Goal: Information Seeking & Learning: Learn about a topic

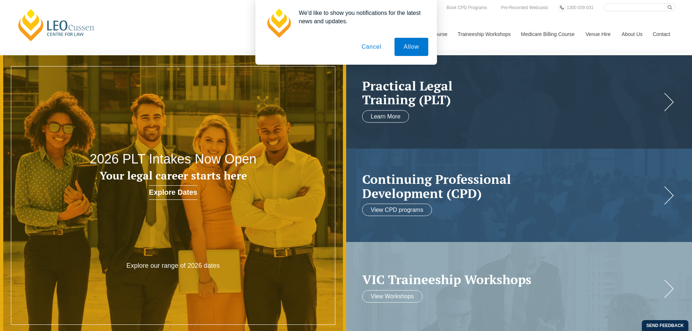
click at [371, 46] on button "Cancel" at bounding box center [371, 47] width 38 height 18
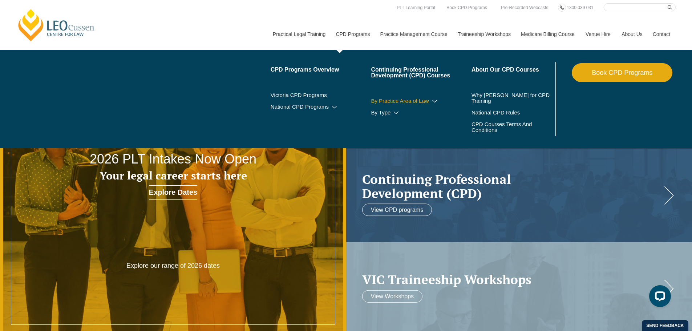
click at [383, 102] on link "By Practice Area of Law" at bounding box center [421, 101] width 101 height 6
click at [435, 100] on icon at bounding box center [434, 101] width 7 height 5
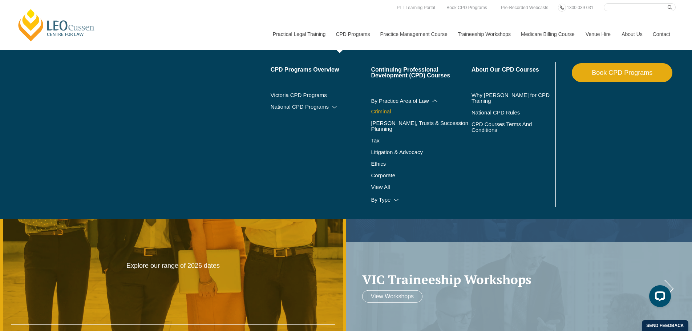
click at [387, 109] on link "Criminal" at bounding box center [421, 112] width 101 height 6
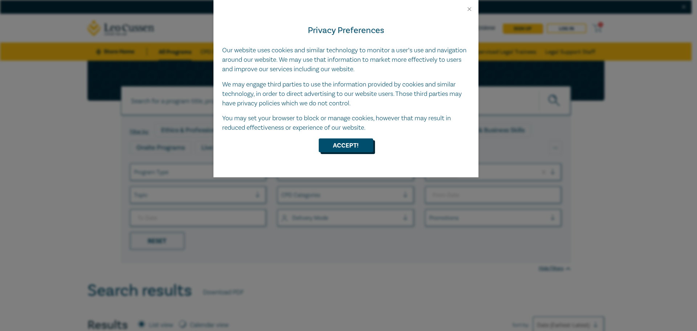
click at [361, 143] on button "Accept!" at bounding box center [346, 145] width 54 height 14
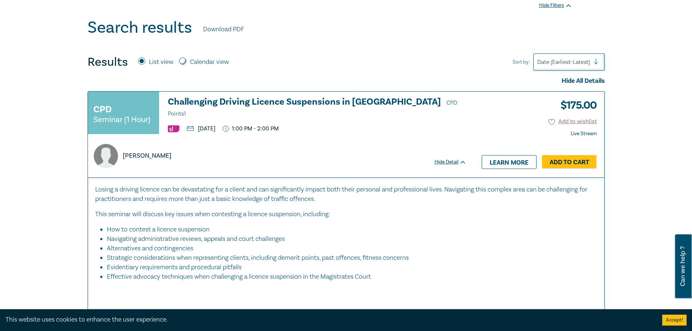
scroll to position [327, 0]
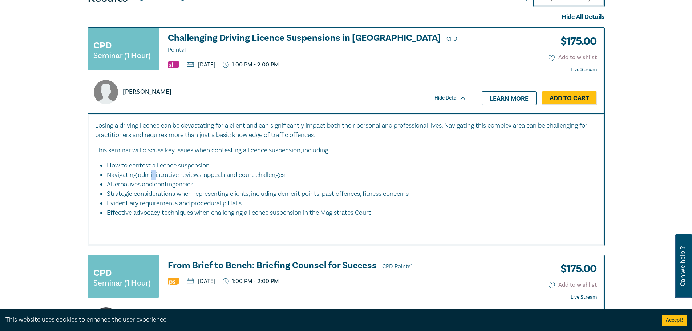
drag, startPoint x: 150, startPoint y: 173, endPoint x: 156, endPoint y: 177, distance: 7.1
click at [156, 177] on li "Navigating administrative reviews, appeals and court challenges" at bounding box center [348, 174] width 483 height 9
click at [157, 180] on li "Alternatives and contingencies" at bounding box center [348, 184] width 483 height 9
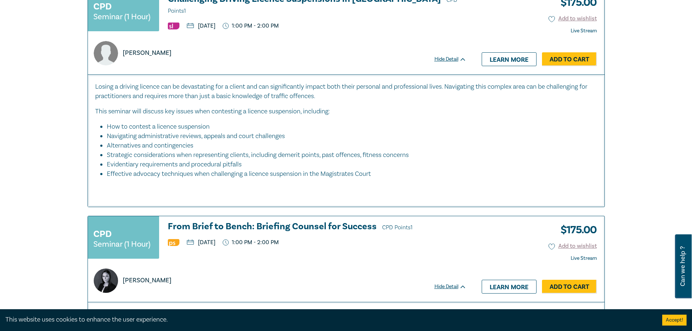
drag, startPoint x: 156, startPoint y: 166, endPoint x: 161, endPoint y: 176, distance: 11.9
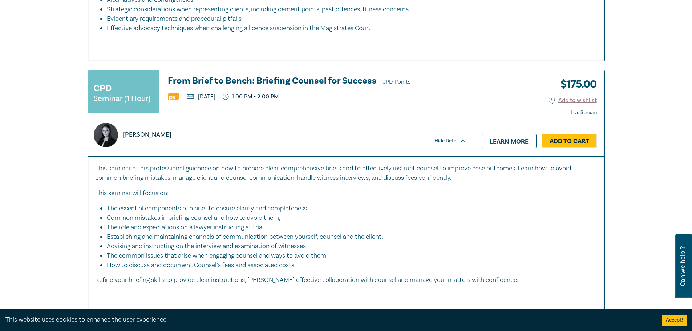
scroll to position [620, 0]
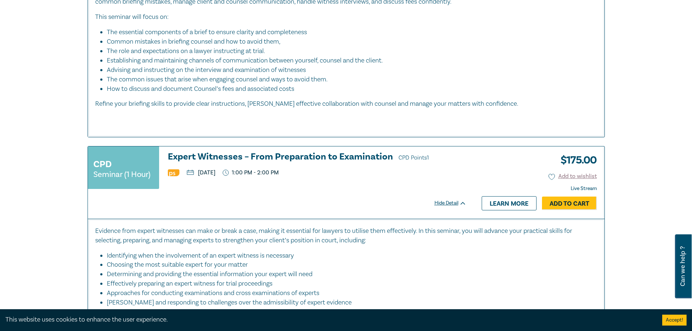
drag, startPoint x: 190, startPoint y: 118, endPoint x: 202, endPoint y: 142, distance: 27.0
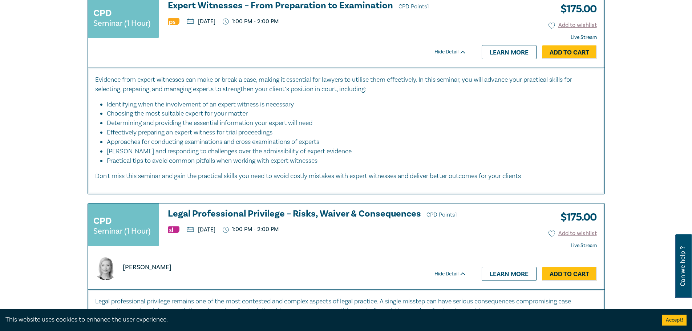
scroll to position [872, 0]
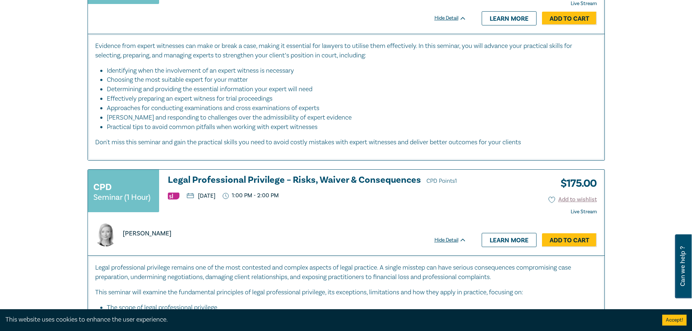
click at [186, 128] on li "Practical tips to avoid common pitfalls when working with expert witnesses" at bounding box center [352, 126] width 490 height 9
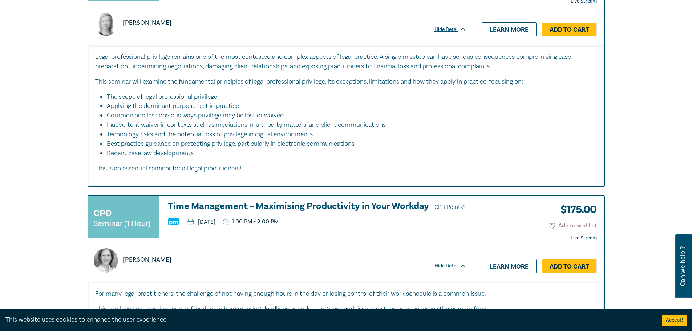
scroll to position [1096, 0]
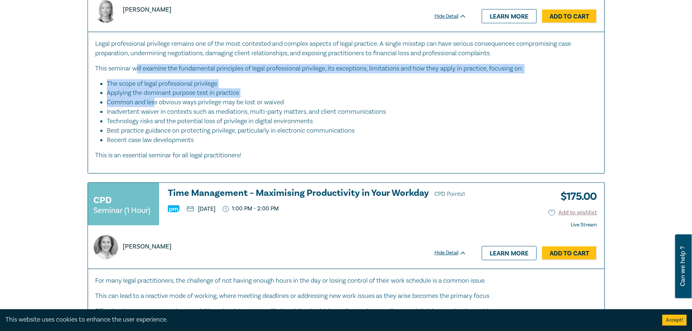
drag, startPoint x: 155, startPoint y: 101, endPoint x: 137, endPoint y: 61, distance: 43.9
click at [137, 61] on div "Legal professional privilege remains one of the most contested and complex aspe…" at bounding box center [346, 99] width 502 height 121
drag, startPoint x: 147, startPoint y: 86, endPoint x: 185, endPoint y: 114, distance: 47.3
click at [183, 113] on div "Legal professional privilege remains one of the most contested and complex aspe…" at bounding box center [346, 99] width 502 height 121
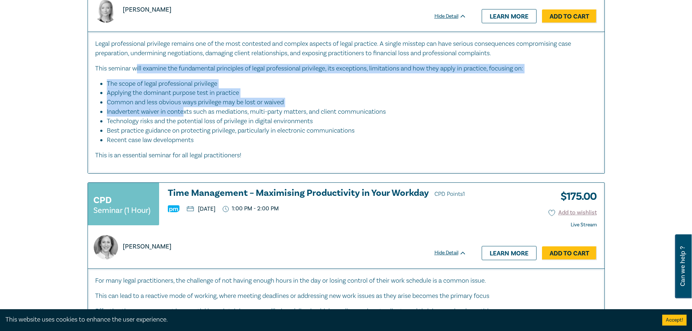
click at [185, 114] on li "Inadvertent waiver in contexts such as mediations, multi-party matters, and cli…" at bounding box center [348, 111] width 483 height 9
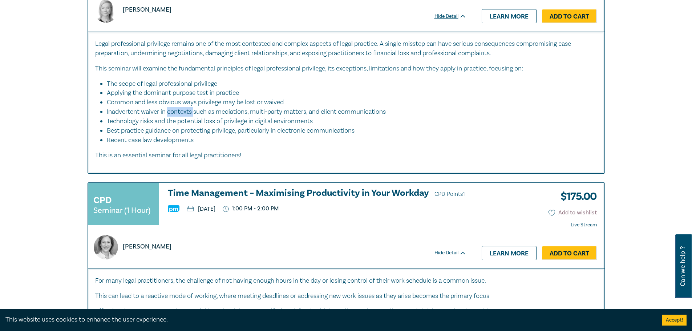
click at [185, 114] on li "Inadvertent waiver in contexts such as mediations, multi-party matters, and cli…" at bounding box center [348, 111] width 483 height 9
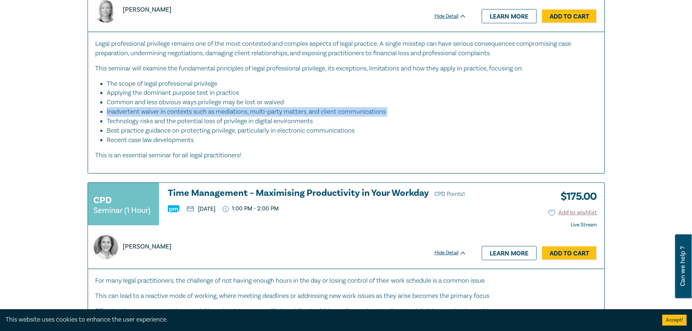
click at [185, 114] on li "Inadvertent waiver in contexts such as mediations, multi-party matters, and cli…" at bounding box center [348, 111] width 483 height 9
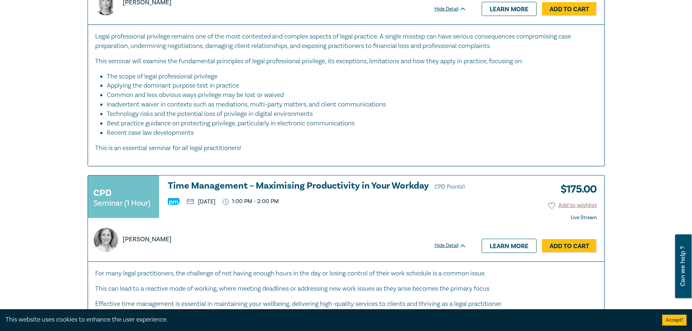
drag, startPoint x: 145, startPoint y: 78, endPoint x: 164, endPoint y: 92, distance: 23.2
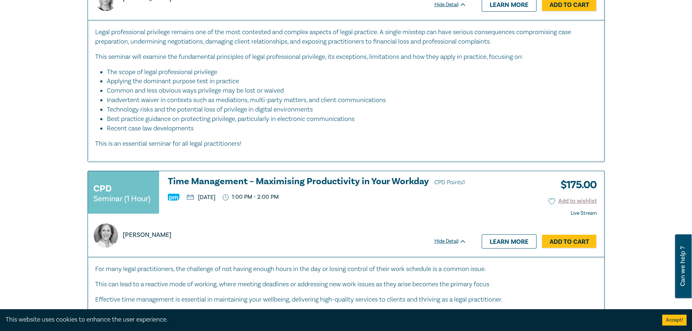
click at [164, 92] on li "Common and less obvious ways privilege may be lost or waived" at bounding box center [348, 90] width 483 height 9
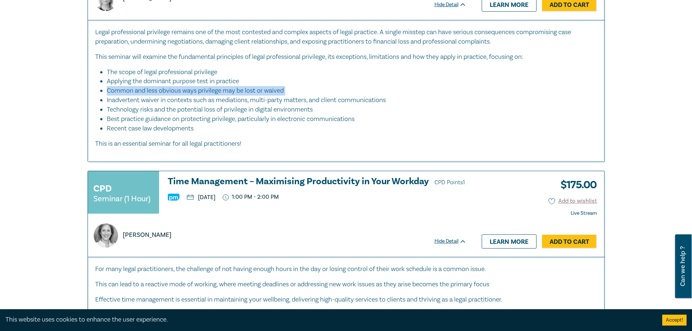
click at [164, 92] on li "Common and less obvious ways privilege may be lost or waived" at bounding box center [348, 90] width 483 height 9
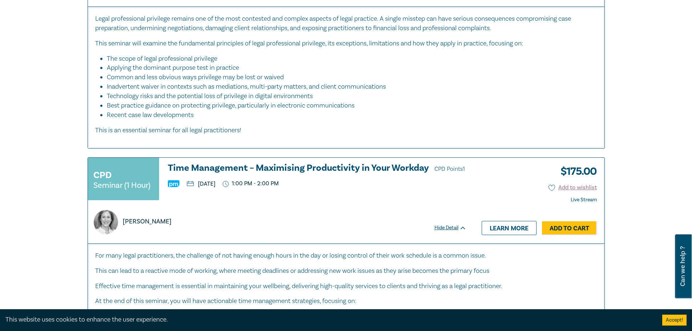
drag, startPoint x: 158, startPoint y: 82, endPoint x: 178, endPoint y: 96, distance: 24.2
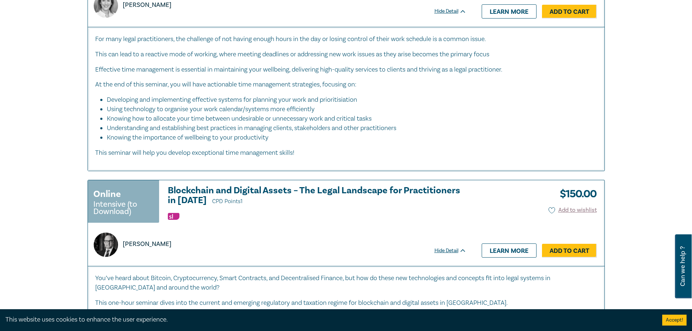
scroll to position [1449, 0]
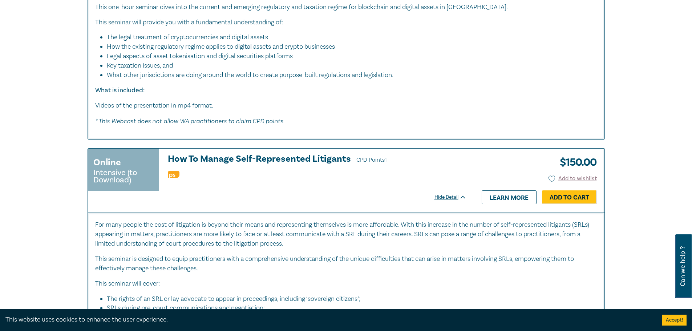
drag, startPoint x: 197, startPoint y: 117, endPoint x: 197, endPoint y: 140, distance: 23.2
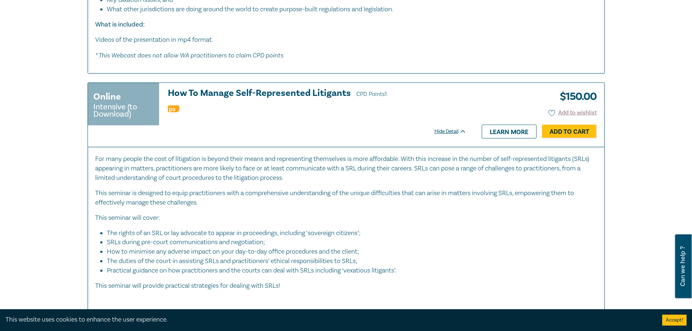
scroll to position [1706, 0]
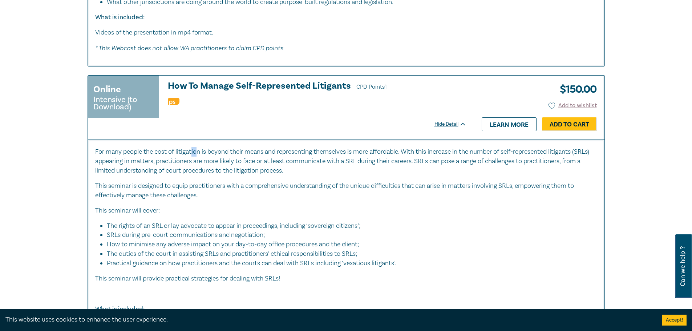
drag, startPoint x: 197, startPoint y: 140, endPoint x: 193, endPoint y: 156, distance: 16.6
click at [193, 156] on div "For many people the cost of litigation is beyond their means and representing t…" at bounding box center [346, 248] width 516 height 218
click at [193, 156] on p "For many people the cost of litigation is beyond their means and representing t…" at bounding box center [346, 161] width 502 height 28
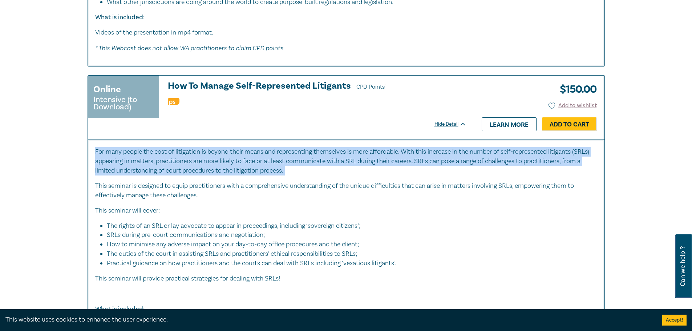
click at [193, 156] on p "For many people the cost of litigation is beyond their means and representing t…" at bounding box center [346, 161] width 502 height 28
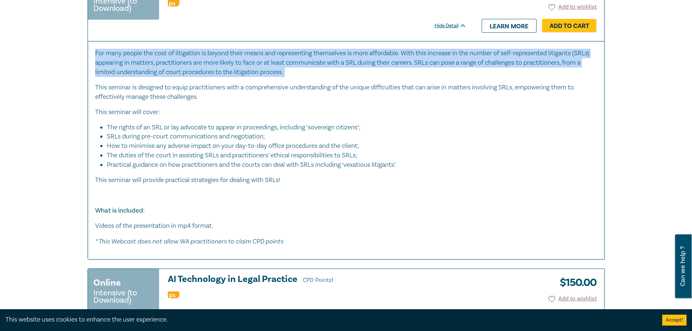
scroll to position [1815, 0]
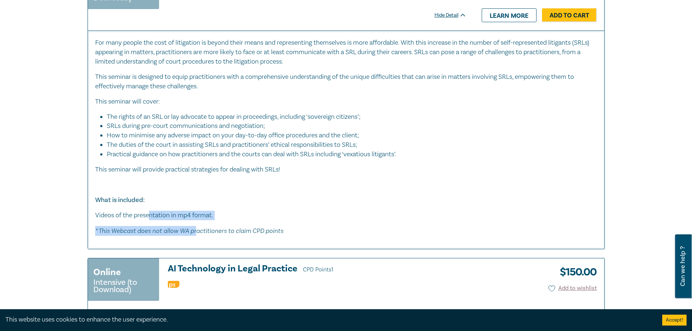
drag, startPoint x: 150, startPoint y: 213, endPoint x: 196, endPoint y: 238, distance: 52.2
click at [196, 238] on div "For many people the cost of litigation is beyond their means and representing t…" at bounding box center [346, 140] width 516 height 218
click at [195, 238] on div "For many people the cost of litigation is beyond their means and representing t…" at bounding box center [346, 140] width 516 height 218
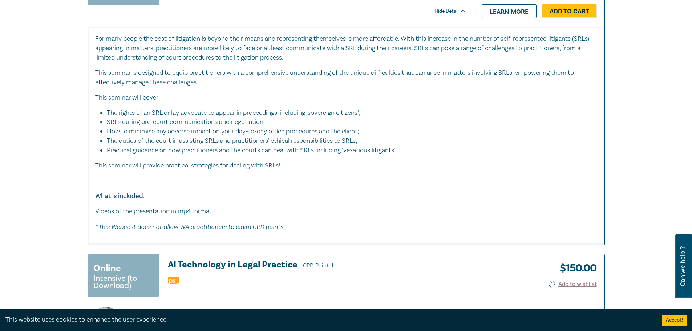
drag, startPoint x: 184, startPoint y: 153, endPoint x: 197, endPoint y: 166, distance: 18.3
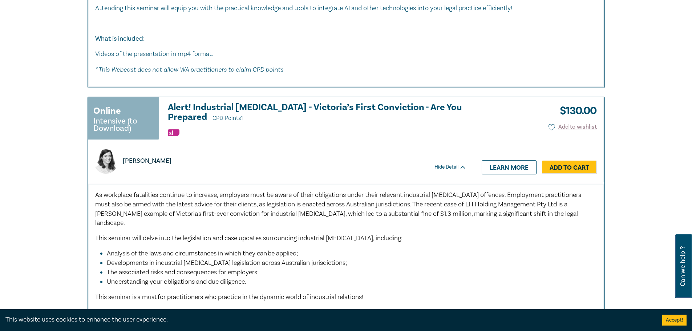
drag, startPoint x: 235, startPoint y: 69, endPoint x: 235, endPoint y: 89, distance: 20.3
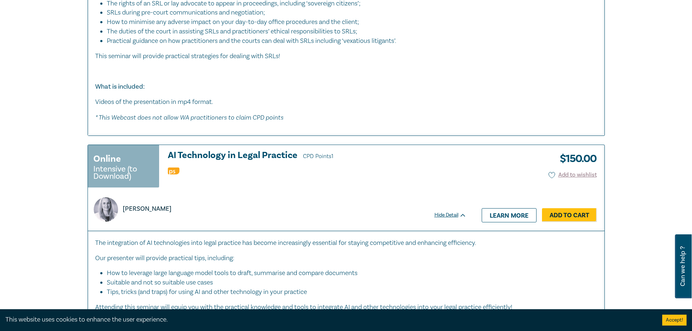
scroll to position [0, 0]
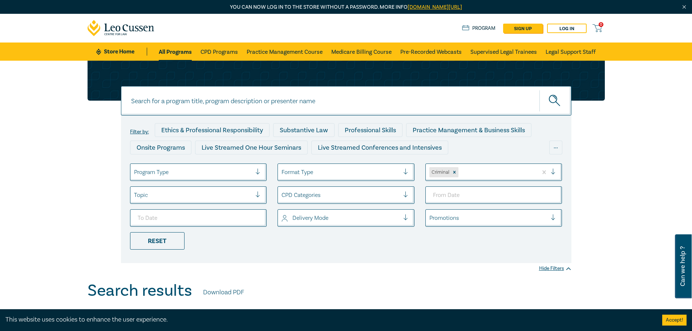
drag, startPoint x: 336, startPoint y: 185, endPoint x: 336, endPoint y: 8, distance: 176.2
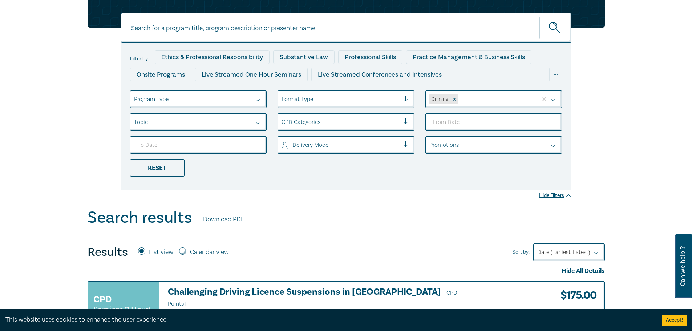
scroll to position [145, 0]
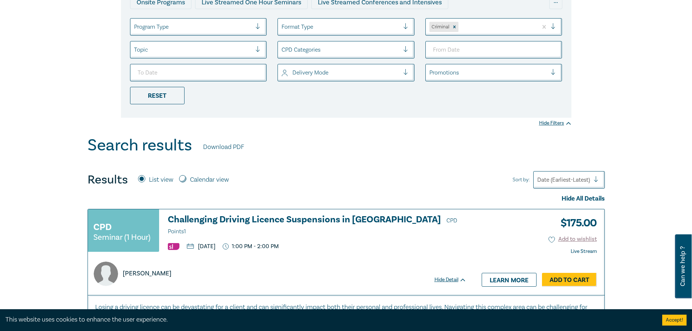
click at [557, 172] on div "Date (Earliest-Latest)" at bounding box center [569, 179] width 72 height 17
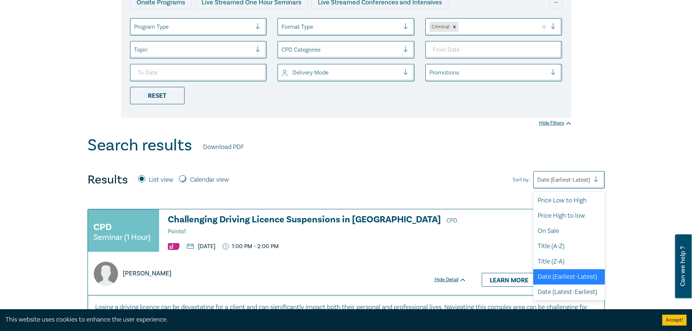
scroll to position [2, 0]
click at [580, 208] on div "Price High to low" at bounding box center [569, 215] width 72 height 15
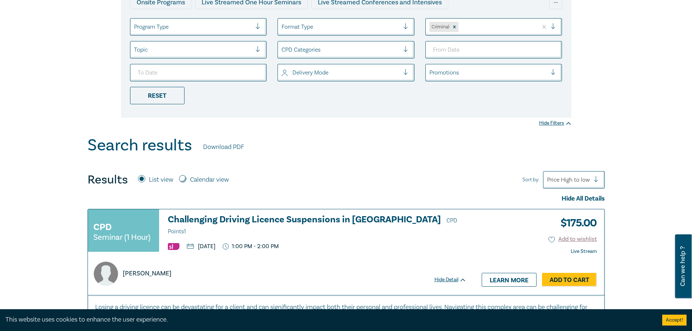
click at [334, 174] on div "Results List view Calendar view Sort by: option Price High to low, selected. So…" at bounding box center [346, 179] width 517 height 17
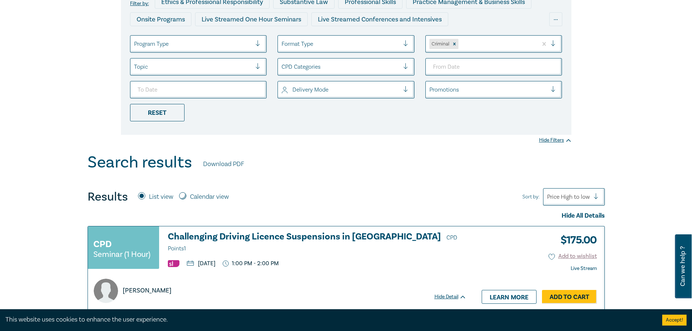
scroll to position [145, 0]
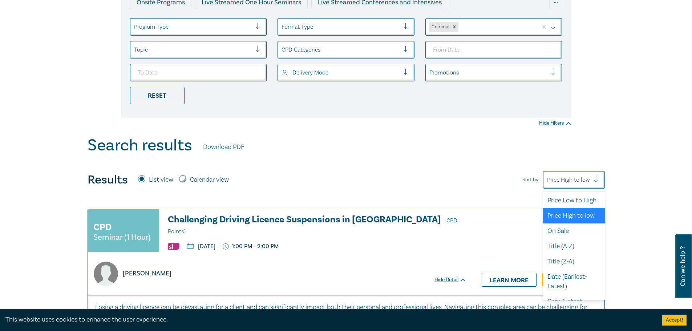
click at [554, 180] on div at bounding box center [568, 179] width 43 height 9
click at [573, 239] on div "On Sale" at bounding box center [574, 230] width 62 height 15
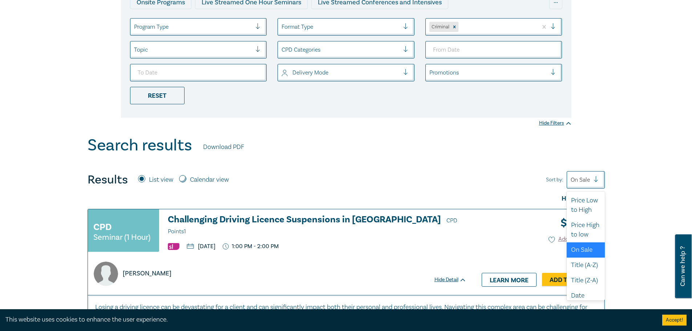
click at [584, 183] on div at bounding box center [580, 179] width 19 height 9
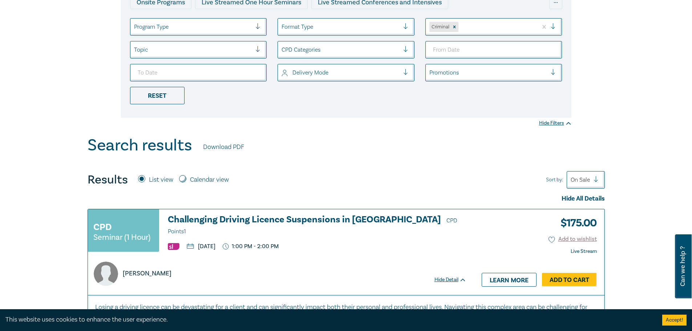
drag, startPoint x: 348, startPoint y: 165, endPoint x: 187, endPoint y: 183, distance: 161.9
click at [186, 177] on input "Calendar view" at bounding box center [182, 178] width 7 height 7
radio input "true"
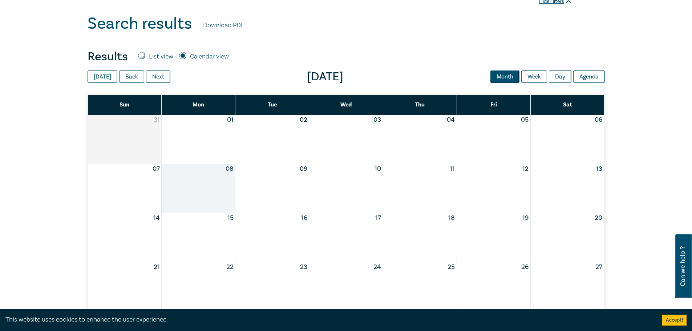
scroll to position [254, 0]
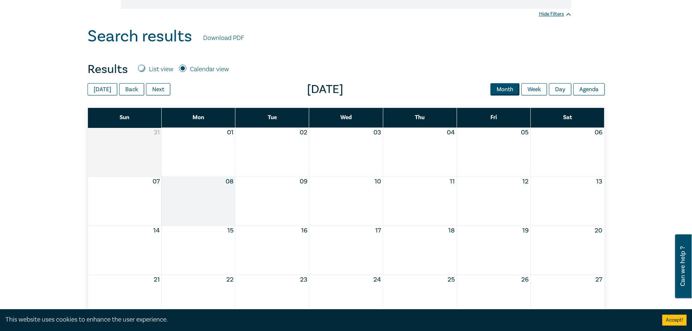
click at [143, 69] on input "List view" at bounding box center [141, 68] width 7 height 7
radio input "true"
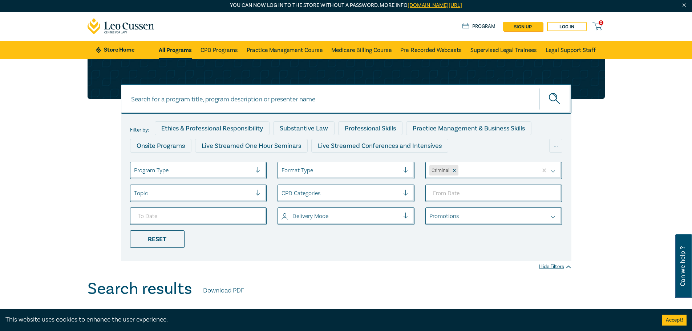
scroll to position [0, 0]
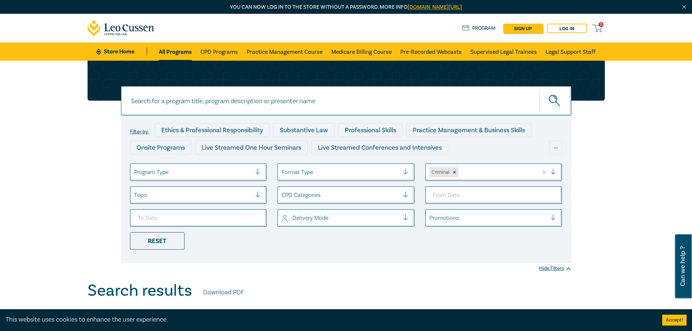
click at [219, 165] on div "Program Type" at bounding box center [198, 171] width 137 height 17
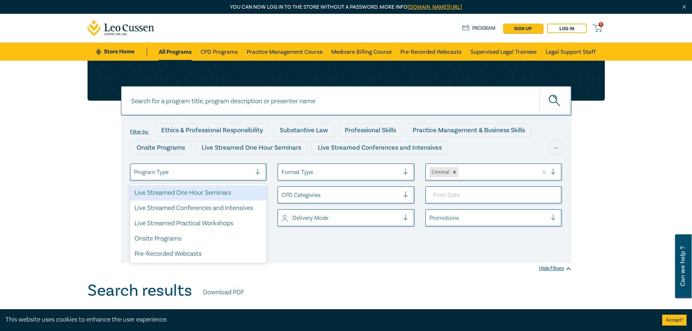
click at [357, 282] on div "Search results Download PDF" at bounding box center [346, 292] width 517 height 23
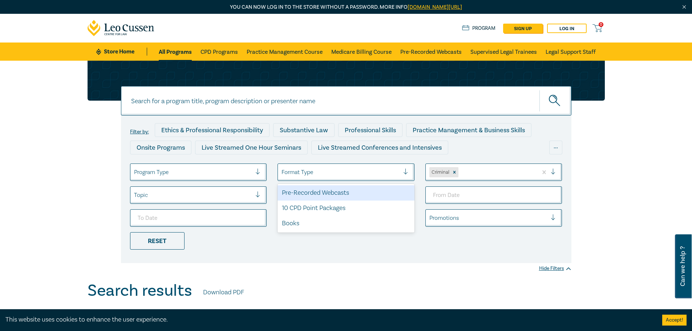
click at [356, 175] on div at bounding box center [340, 171] width 118 height 9
click at [356, 171] on div at bounding box center [340, 171] width 118 height 9
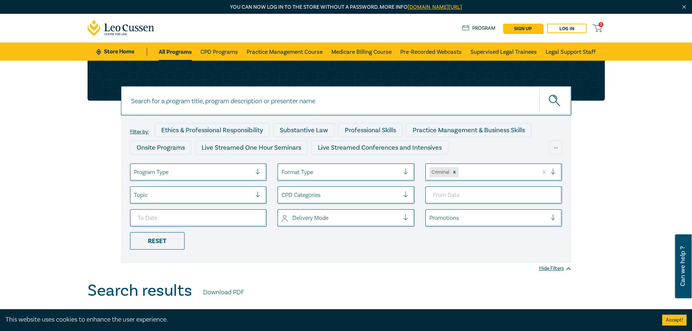
click at [385, 267] on div "Filter by: Ethics & Professional Responsibility Substantive Law Professional Sk…" at bounding box center [346, 171] width 692 height 220
click at [321, 190] on div at bounding box center [340, 194] width 118 height 9
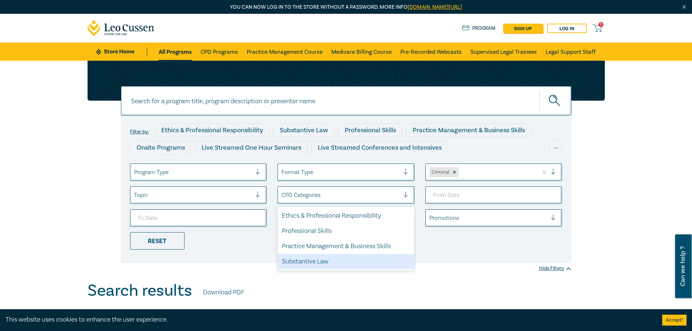
click at [284, 265] on div "Substantive Law" at bounding box center [345, 261] width 137 height 15
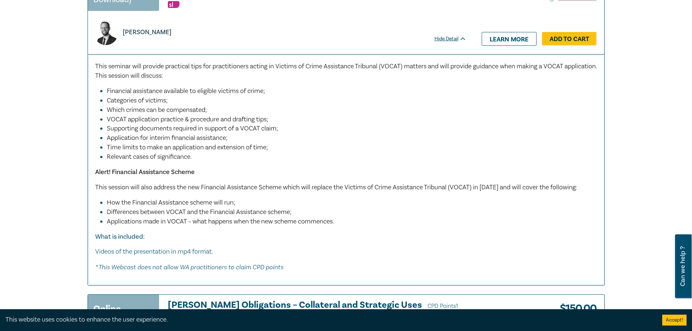
drag, startPoint x: 609, startPoint y: 83, endPoint x: 603, endPoint y: 227, distance: 144.3
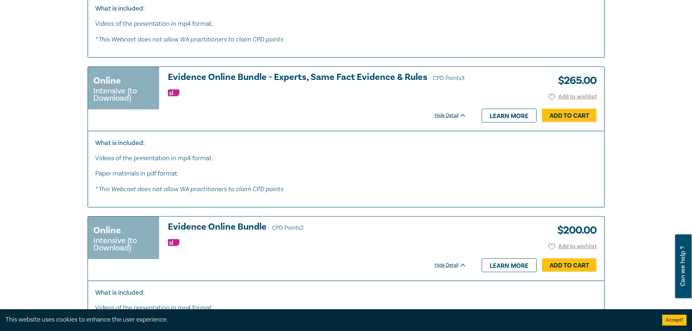
drag, startPoint x: 635, startPoint y: 71, endPoint x: 632, endPoint y: 163, distance: 91.6
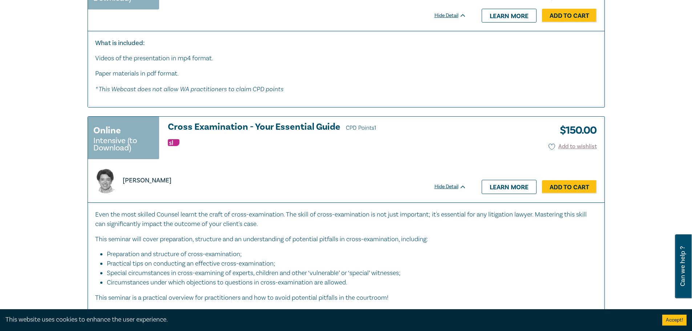
scroll to position [3031, 0]
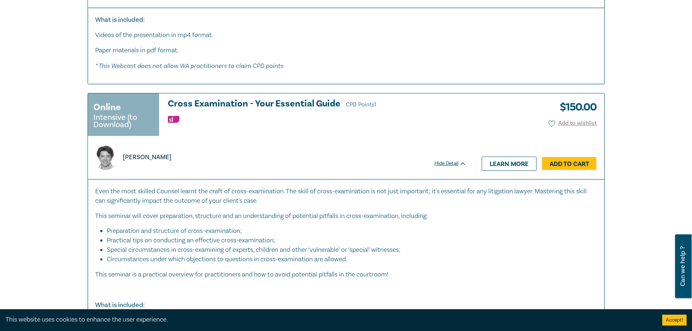
drag, startPoint x: 57, startPoint y: 85, endPoint x: 77, endPoint y: 99, distance: 25.1
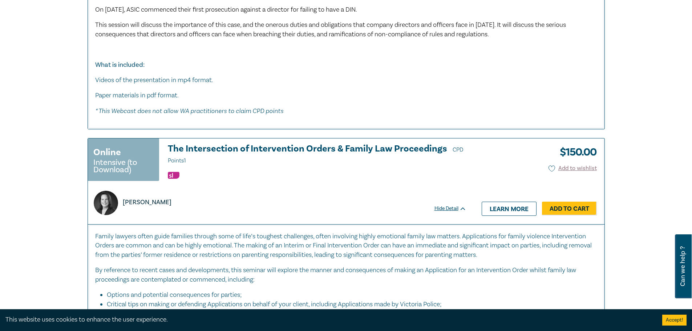
scroll to position [3638, 0]
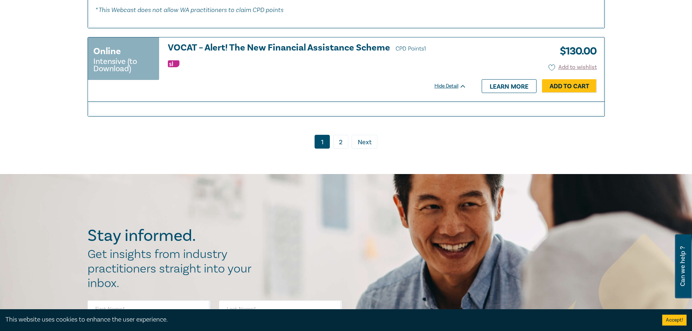
drag, startPoint x: 275, startPoint y: 67, endPoint x: 314, endPoint y: 170, distance: 110.4
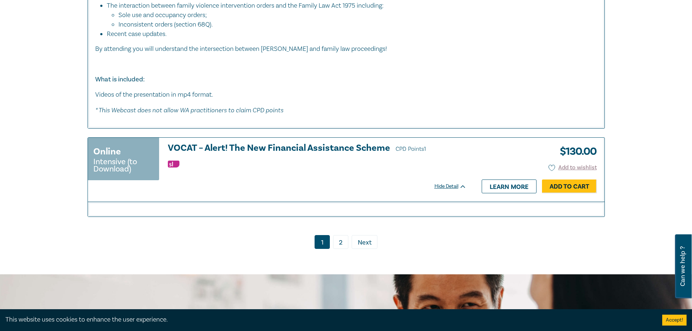
click at [344, 235] on link "2" at bounding box center [340, 242] width 15 height 14
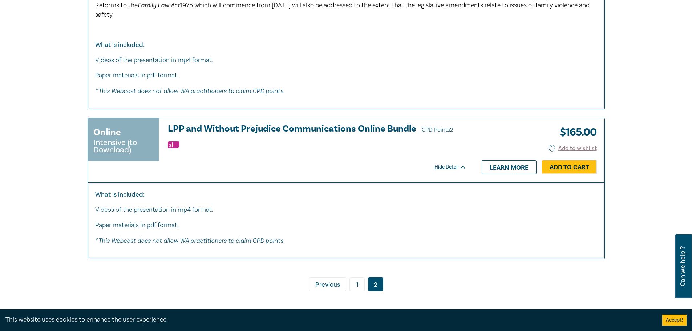
scroll to position [2195, 0]
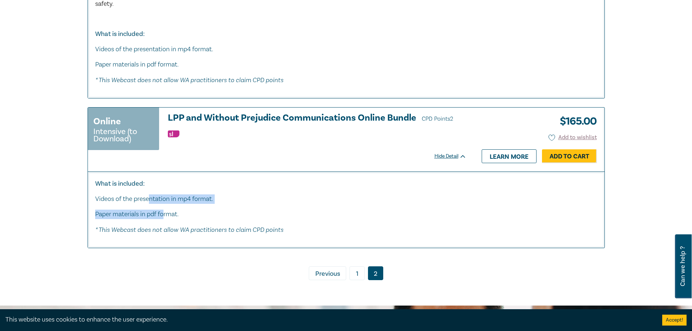
drag, startPoint x: 164, startPoint y: 204, endPoint x: 148, endPoint y: 194, distance: 19.3
click at [148, 194] on div "What is included: Videos of the presentation in mp4 format. Paper materials in …" at bounding box center [346, 207] width 502 height 56
click at [148, 194] on p "Videos of the presentation in mp4 format." at bounding box center [346, 198] width 502 height 9
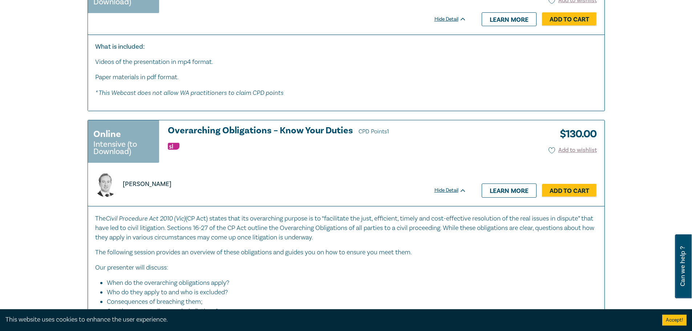
scroll to position [1215, 0]
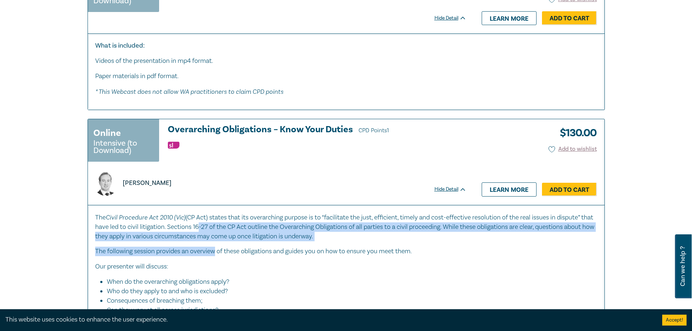
drag, startPoint x: 213, startPoint y: 243, endPoint x: 209, endPoint y: 229, distance: 14.7
click at [209, 229] on div "The Civil Procedure Act 2010 (Vic) (CP Act) states that its overarching purpose…" at bounding box center [346, 315] width 502 height 207
click at [209, 229] on p "The Civil Procedure Act 2010 (Vic) (CP Act) states that its overarching purpose…" at bounding box center [346, 226] width 502 height 29
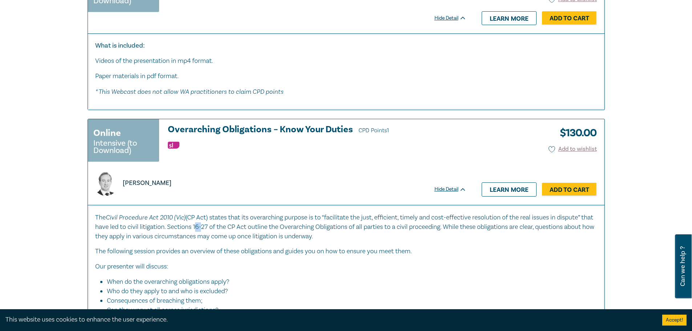
click at [209, 229] on p "The Civil Procedure Act 2010 (Vic) (CP Act) states that its overarching purpose…" at bounding box center [346, 226] width 502 height 29
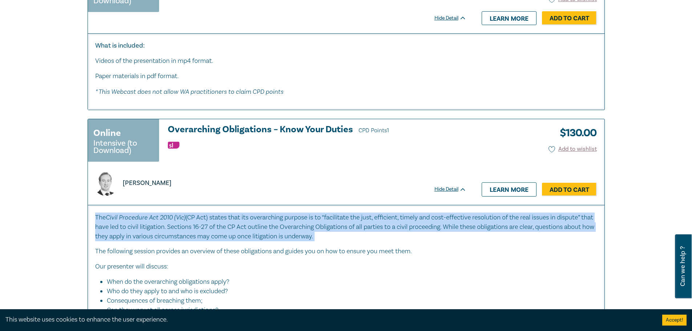
click at [209, 229] on p "The Civil Procedure Act 2010 (Vic) (CP Act) states that its overarching purpose…" at bounding box center [346, 226] width 502 height 29
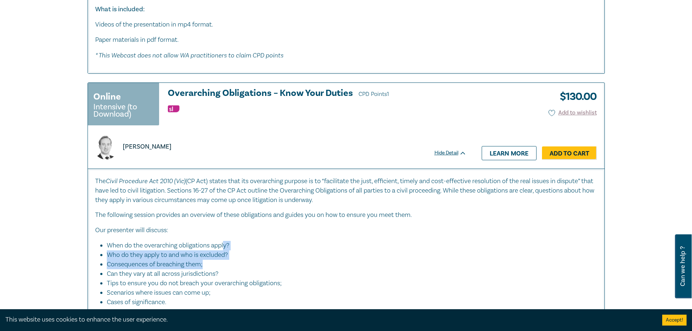
drag, startPoint x: 227, startPoint y: 237, endPoint x: 227, endPoint y: 266, distance: 28.3
click at [227, 266] on div "The Civil Procedure Act 2010 (Vic) (CP Act) states that its overarching purpose…" at bounding box center [346, 279] width 502 height 207
click at [227, 266] on li "Consequences of breaching them;" at bounding box center [348, 264] width 483 height 9
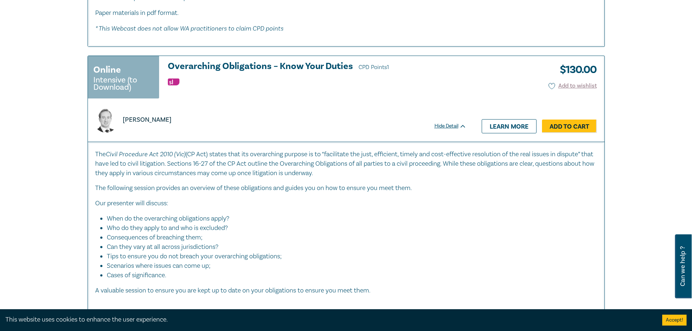
scroll to position [1252, 0]
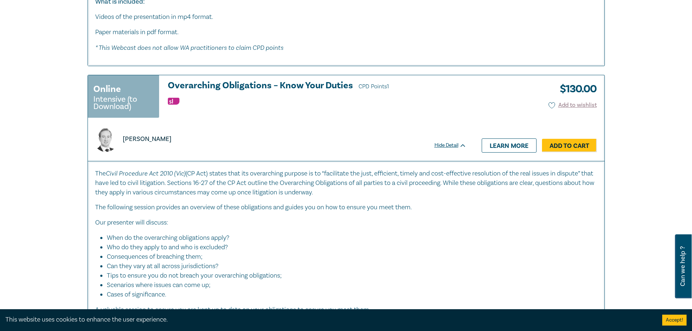
drag, startPoint x: 226, startPoint y: 265, endPoint x: 202, endPoint y: 230, distance: 42.5
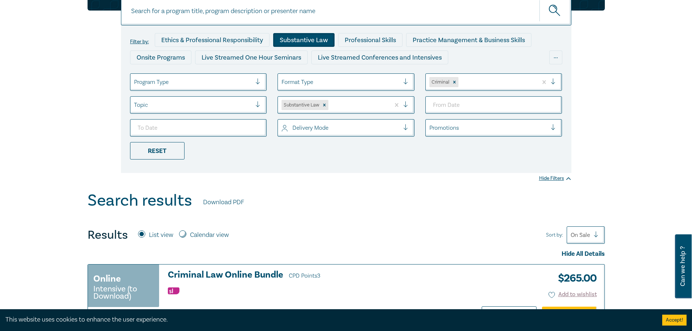
scroll to position [90, 0]
click at [236, 267] on div "Online Intensive (to Download) Criminal Law Online Bundle CPD Points 3 $ 265.00…" at bounding box center [281, 297] width 386 height 64
click at [236, 276] on h3 "Criminal Law Online Bundle CPD Points 3" at bounding box center [317, 275] width 299 height 11
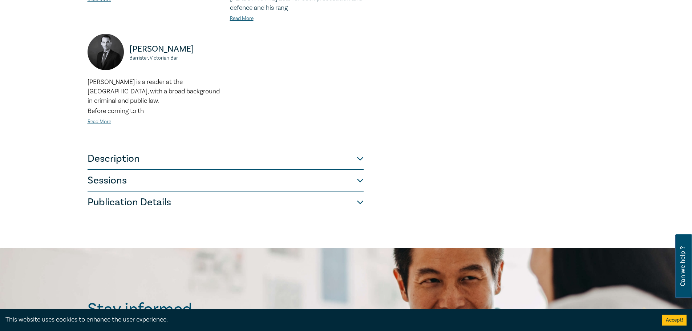
scroll to position [400, 0]
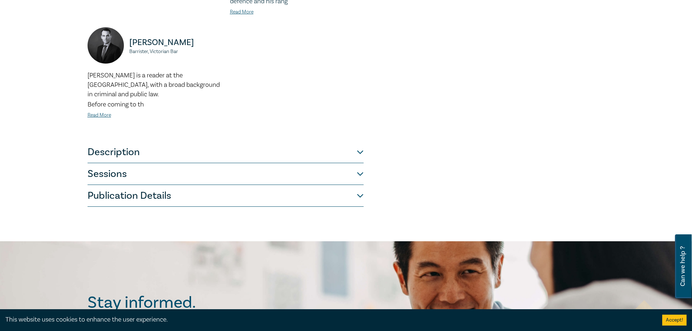
click at [159, 150] on button "Description" at bounding box center [226, 152] width 276 height 22
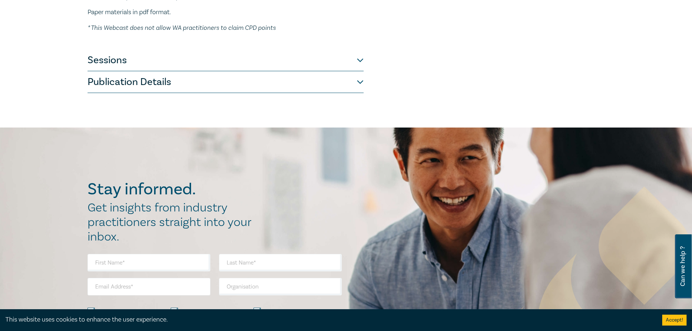
scroll to position [176, 0]
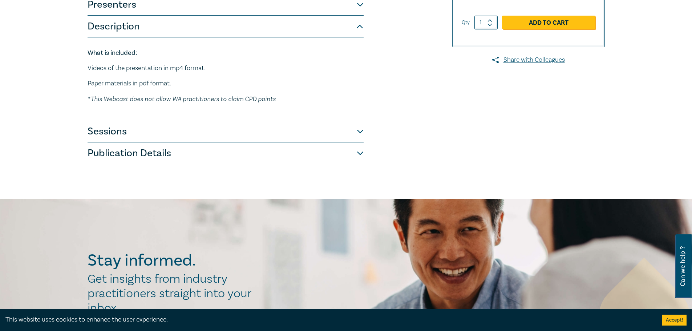
click at [193, 134] on button "Sessions" at bounding box center [226, 132] width 276 height 22
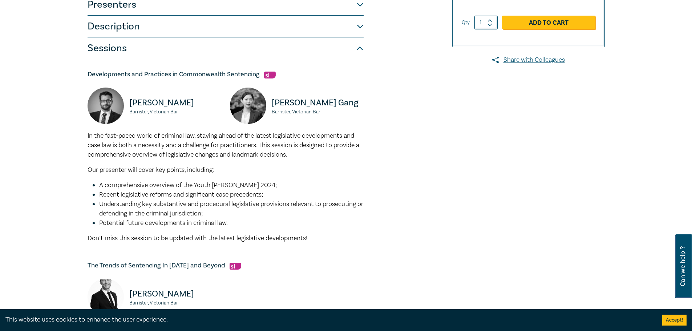
scroll to position [212, 0]
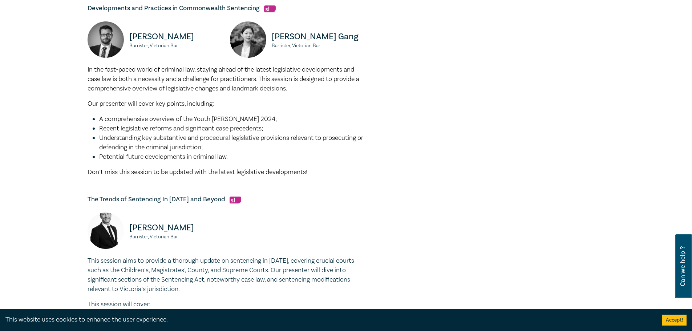
drag, startPoint x: 123, startPoint y: 134, endPoint x: 149, endPoint y: 160, distance: 37.0
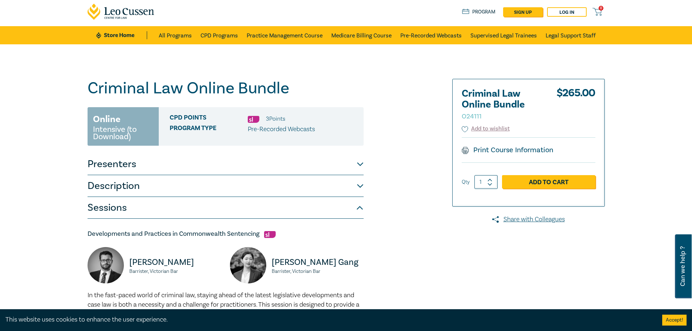
scroll to position [0, 0]
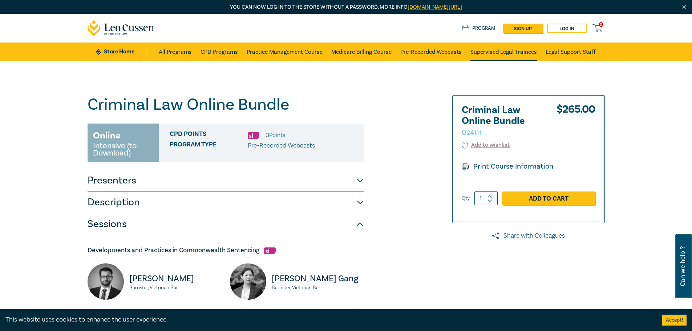
click at [497, 58] on link "Supervised Legal Trainees" at bounding box center [503, 51] width 66 height 18
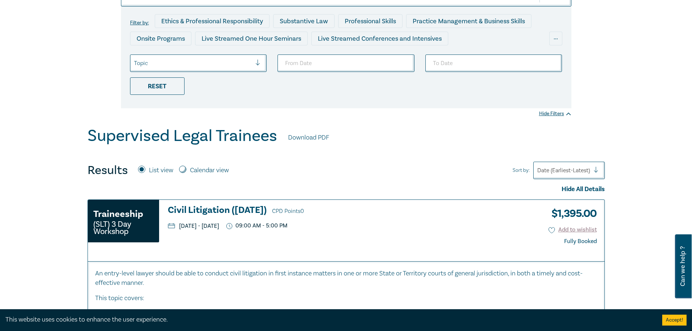
scroll to position [145, 0]
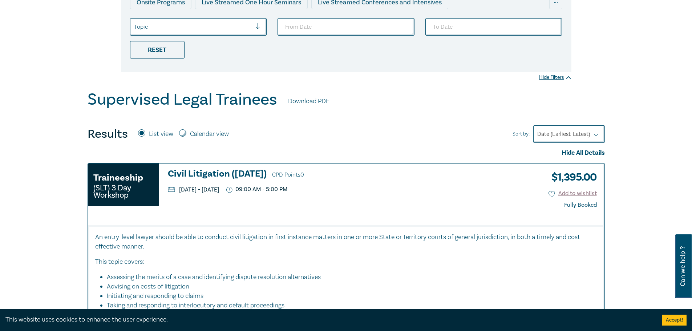
click at [179, 244] on p "An entry-level lawyer should be able to conduct civil litigation in first insta…" at bounding box center [346, 241] width 502 height 19
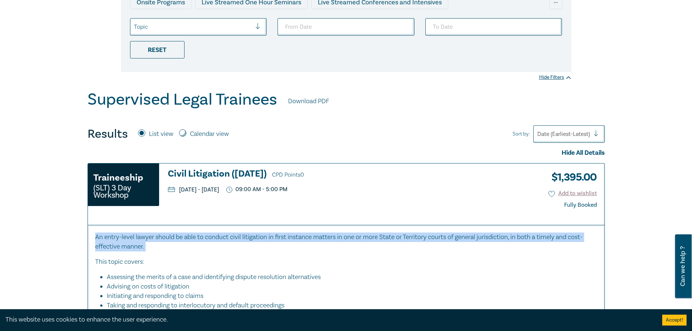
click at [179, 244] on p "An entry-level lawyer should be able to conduct civil litigation in first insta…" at bounding box center [346, 241] width 502 height 19
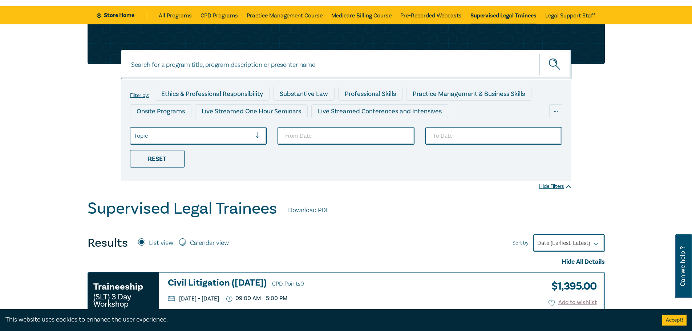
scroll to position [0, 0]
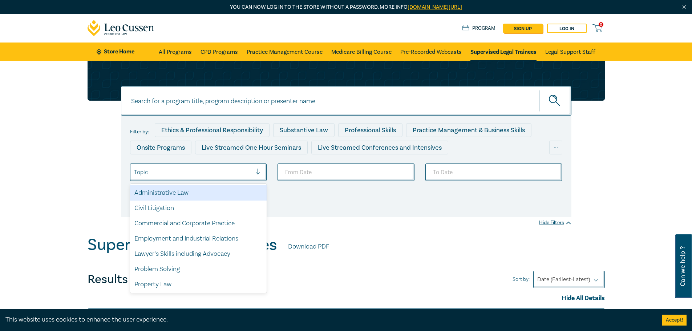
click at [223, 175] on div at bounding box center [193, 171] width 118 height 9
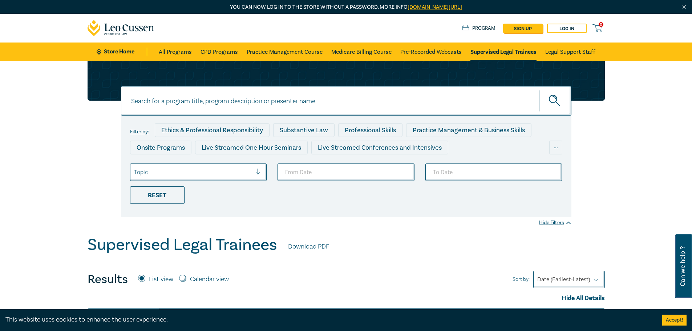
click at [350, 230] on div "Filter by: Ethics & Professional Responsibility Substantive Law Professional Sk…" at bounding box center [346, 148] width 692 height 175
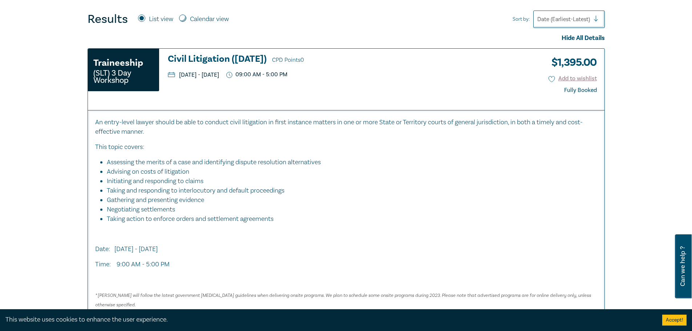
scroll to position [263, 0]
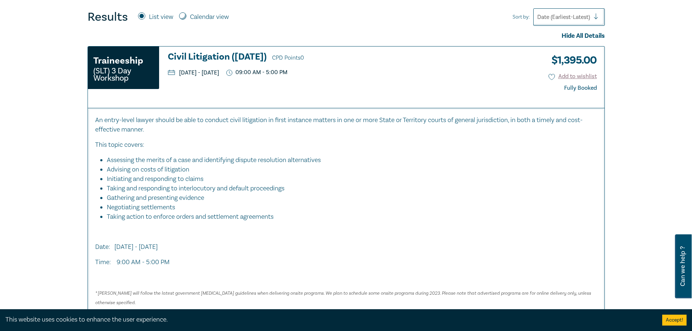
drag, startPoint x: 183, startPoint y: 186, endPoint x: 191, endPoint y: 198, distance: 14.0
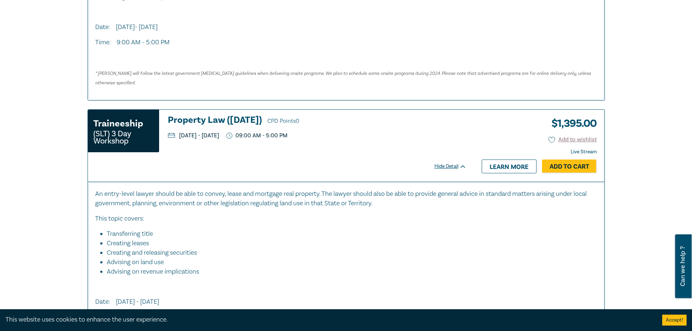
scroll to position [771, 0]
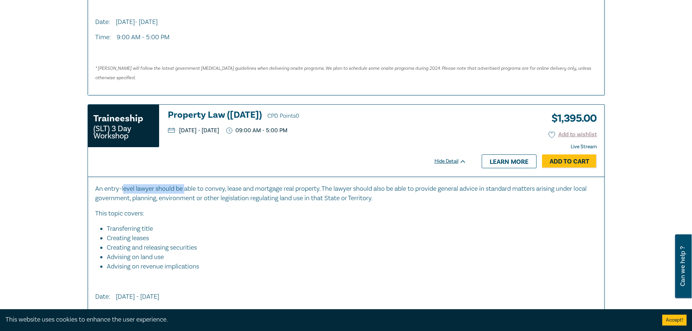
drag, startPoint x: 142, startPoint y: 189, endPoint x: 185, endPoint y: 191, distance: 42.9
click at [185, 191] on div "An entry-level lawyer should be able to convey, lease and mortgage real propert…" at bounding box center [346, 273] width 516 height 193
click at [185, 191] on p "An entry-level lawyer should be able to convey, lease and mortgage real propert…" at bounding box center [346, 193] width 502 height 19
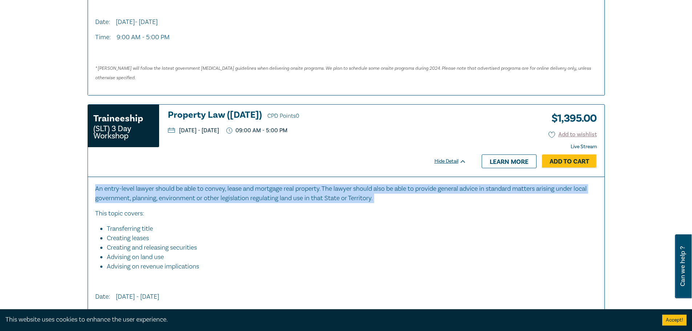
click at [185, 191] on p "An entry-level lawyer should be able to convey, lease and mortgage real propert…" at bounding box center [346, 193] width 502 height 19
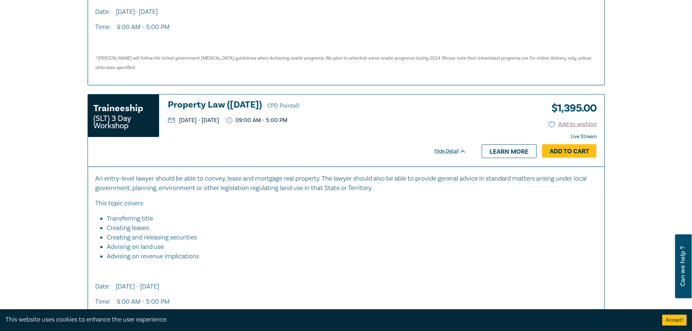
drag, startPoint x: 150, startPoint y: 158, endPoint x: 162, endPoint y: 173, distance: 19.9
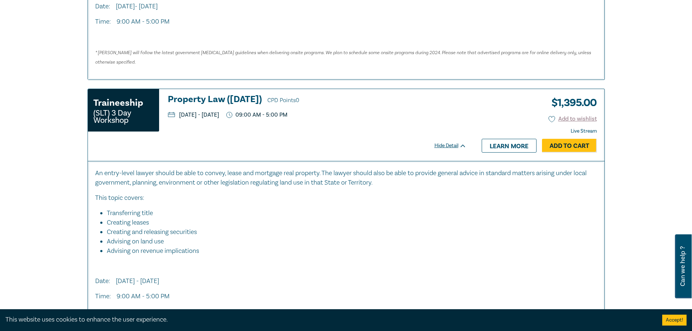
scroll to position [896, 0]
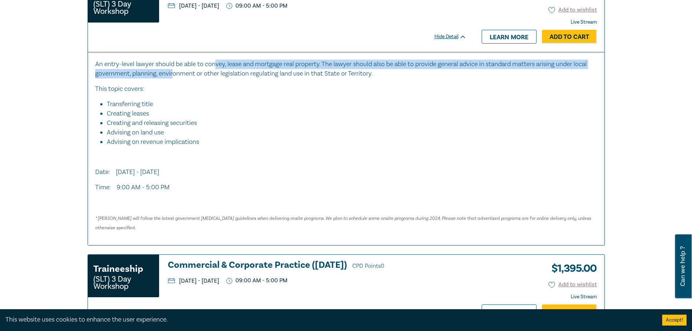
drag, startPoint x: 188, startPoint y: 74, endPoint x: 219, endPoint y: 66, distance: 31.7
click at [219, 65] on p "An entry-level lawyer should be able to convey, lease and mortgage real propert…" at bounding box center [346, 69] width 502 height 19
click at [219, 66] on p "An entry-level lawyer should be able to convey, lease and mortgage real propert…" at bounding box center [346, 69] width 502 height 19
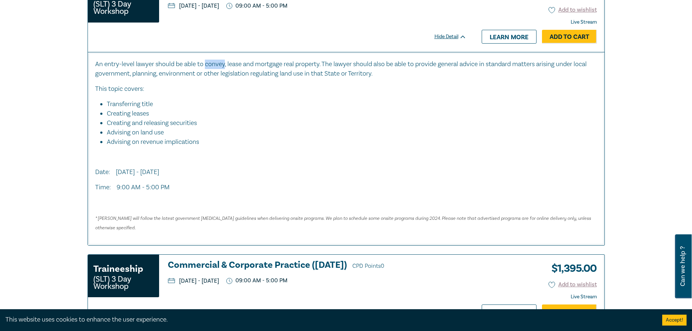
click at [219, 66] on p "An entry-level lawyer should be able to convey, lease and mortgage real propert…" at bounding box center [346, 69] width 502 height 19
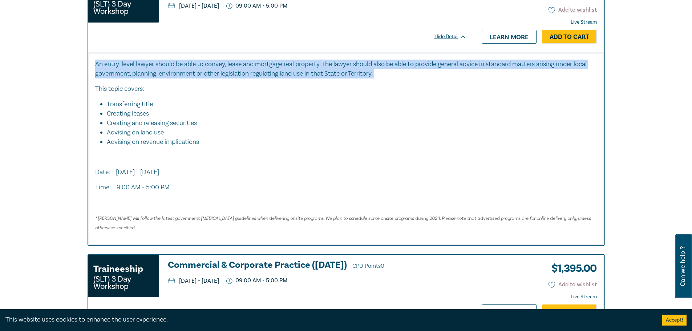
click at [219, 66] on p "An entry-level lawyer should be able to convey, lease and mortgage real propert…" at bounding box center [346, 69] width 502 height 19
click at [476, 74] on p "An entry-level lawyer should be able to convey, lease and mortgage real propert…" at bounding box center [346, 69] width 502 height 19
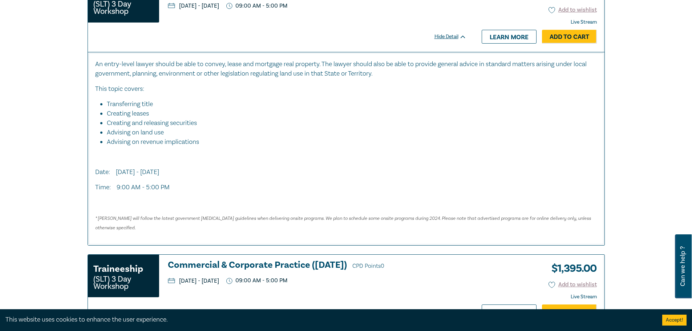
click at [476, 74] on p "An entry-level lawyer should be able to convey, lease and mortgage real propert…" at bounding box center [346, 69] width 502 height 19
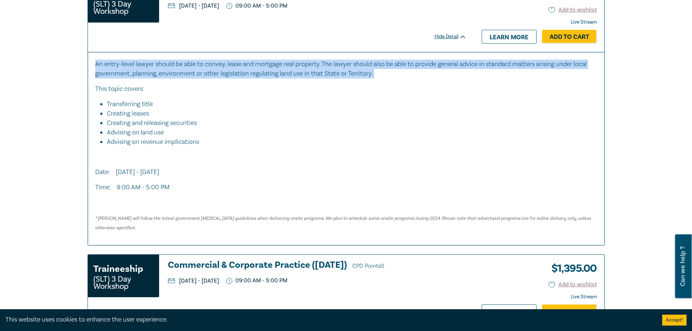
click at [476, 74] on p "An entry-level lawyer should be able to convey, lease and mortgage real propert…" at bounding box center [346, 69] width 502 height 19
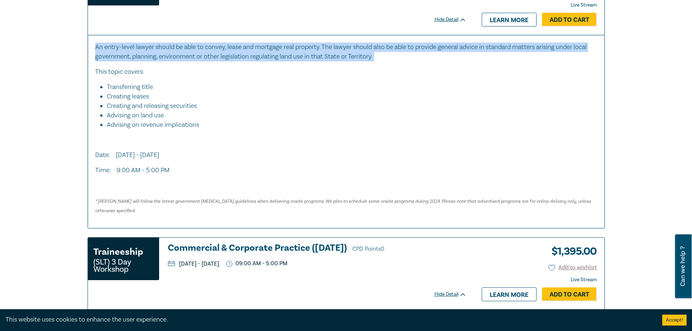
scroll to position [919, 0]
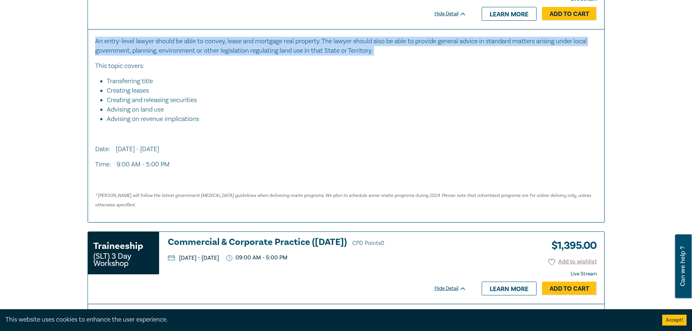
drag, startPoint x: 341, startPoint y: 67, endPoint x: 346, endPoint y: 79, distance: 12.8
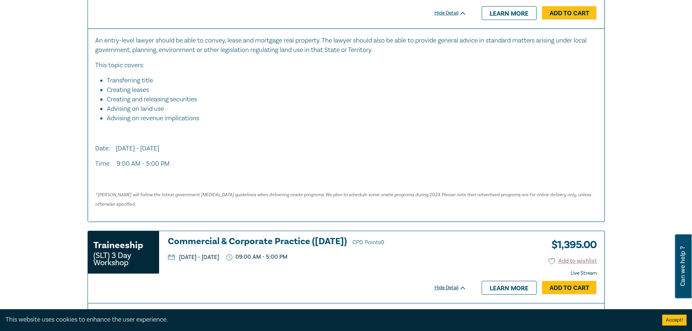
click at [344, 79] on li "Transferring title" at bounding box center [348, 80] width 483 height 9
click at [202, 120] on li "Advising on revenue implications" at bounding box center [352, 118] width 490 height 9
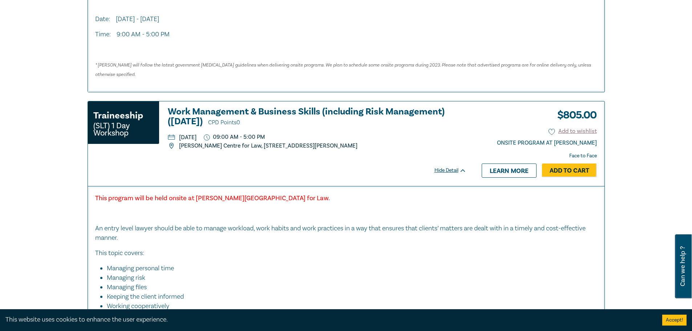
drag, startPoint x: 238, startPoint y: 105, endPoint x: 250, endPoint y: 137, distance: 34.1
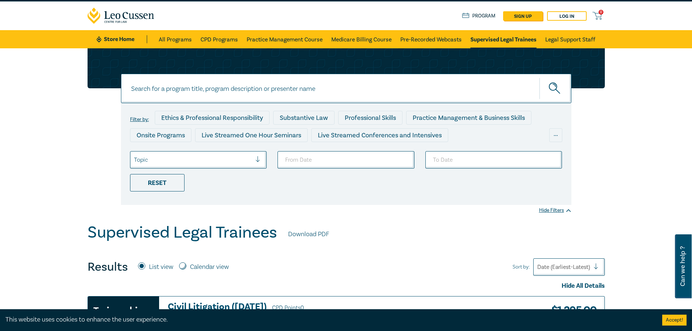
scroll to position [0, 0]
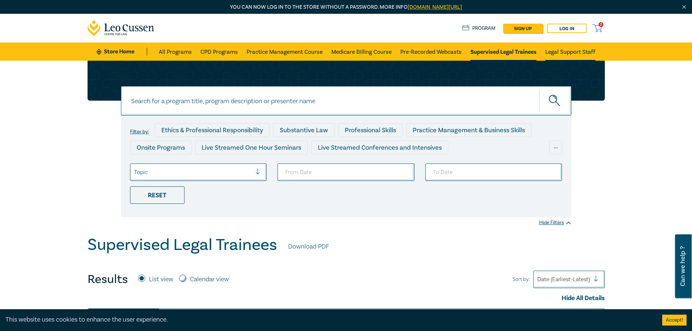
click at [581, 54] on link "Legal Support Staff" at bounding box center [570, 51] width 50 height 18
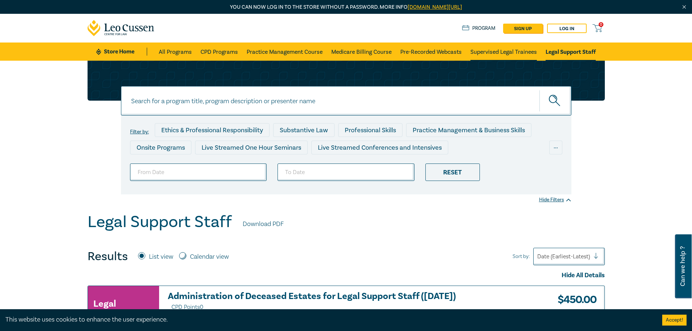
click at [495, 46] on link "Supervised Legal Trainees" at bounding box center [503, 51] width 66 height 18
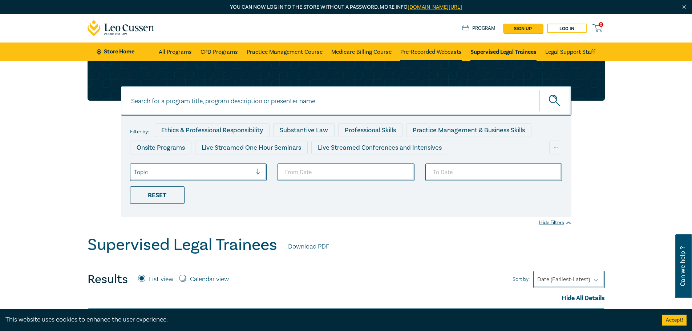
click at [434, 49] on link "Pre-Recorded Webcasts" at bounding box center [430, 51] width 61 height 18
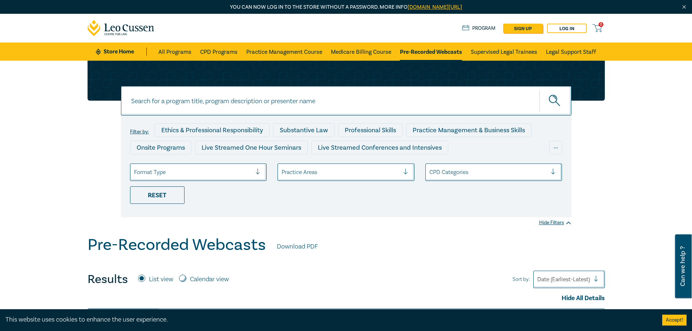
click at [212, 181] on div "Format Type" at bounding box center [198, 171] width 137 height 17
click at [212, 179] on div "Format Type" at bounding box center [198, 171] width 137 height 17
click at [294, 172] on div at bounding box center [340, 171] width 118 height 9
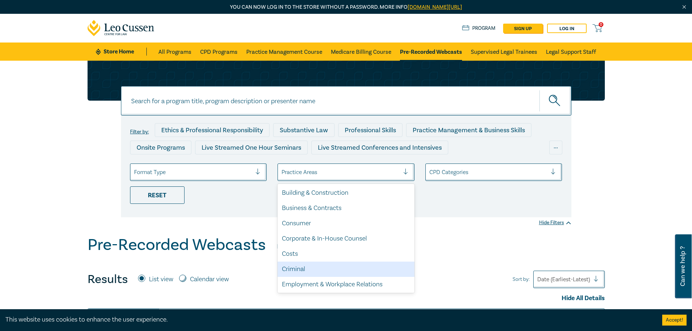
click at [323, 272] on div "Criminal" at bounding box center [345, 269] width 137 height 15
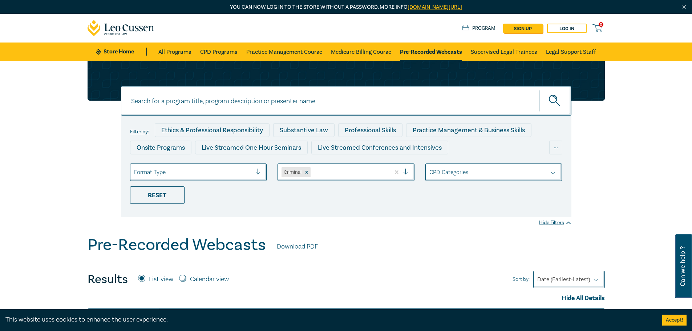
drag, startPoint x: 384, startPoint y: 105, endPoint x: 395, endPoint y: -44, distance: 149.7
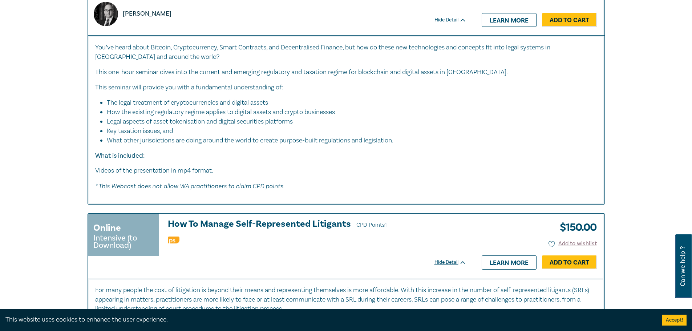
scroll to position [436, 0]
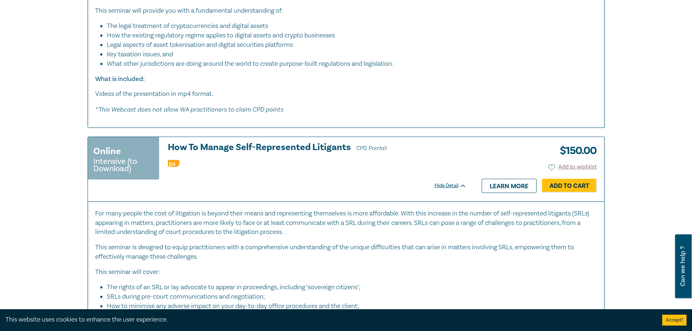
click at [170, 210] on p "For many people the cost of litigation is beyond their means and representing t…" at bounding box center [346, 223] width 502 height 28
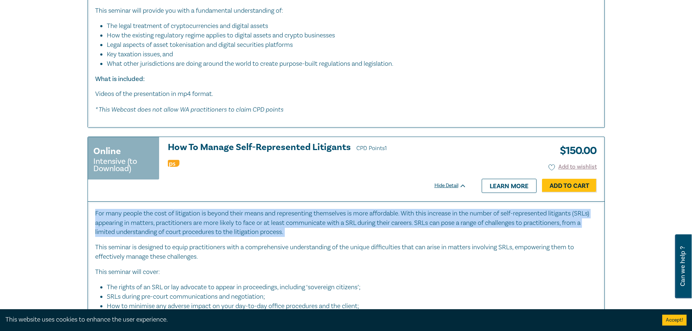
click at [170, 210] on p "For many people the cost of litigation is beyond their means and representing t…" at bounding box center [346, 223] width 502 height 28
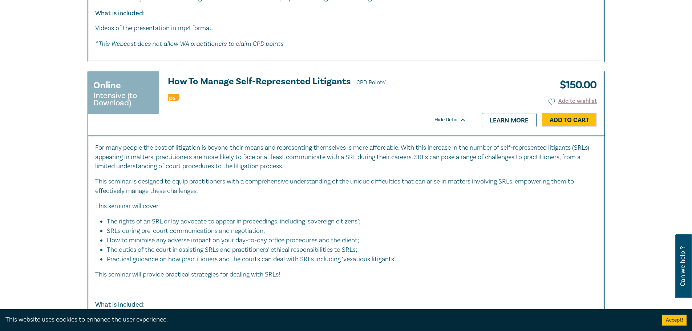
scroll to position [506, 0]
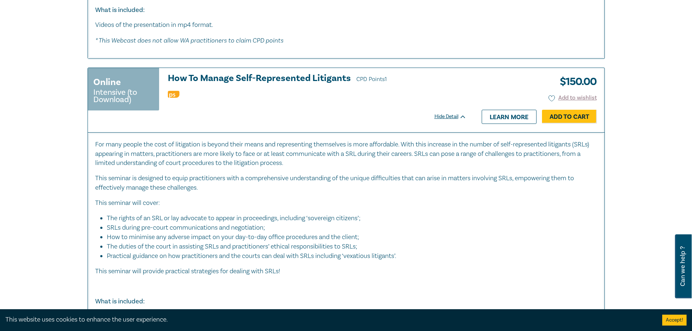
drag, startPoint x: 70, startPoint y: 181, endPoint x: 86, endPoint y: 193, distance: 19.8
drag, startPoint x: 267, startPoint y: 193, endPoint x: 275, endPoint y: 198, distance: 9.0
click at [275, 198] on div "For many people the cost of litigation is beyond their means and representing t…" at bounding box center [346, 238] width 502 height 198
click at [275, 198] on p "This seminar will cover:" at bounding box center [346, 202] width 502 height 9
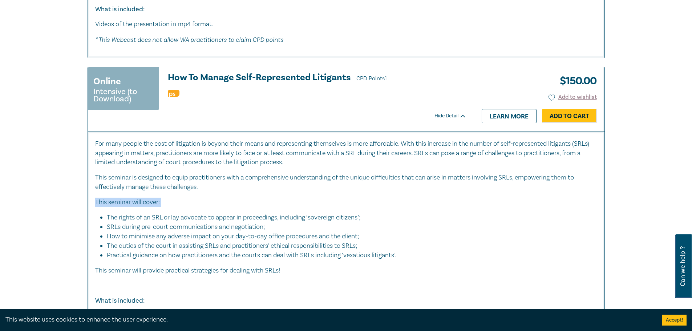
click at [275, 198] on p "This seminar will cover:" at bounding box center [346, 202] width 502 height 9
click at [308, 180] on p "This seminar is designed to equip practitioners with a comprehensive understand…" at bounding box center [346, 182] width 502 height 19
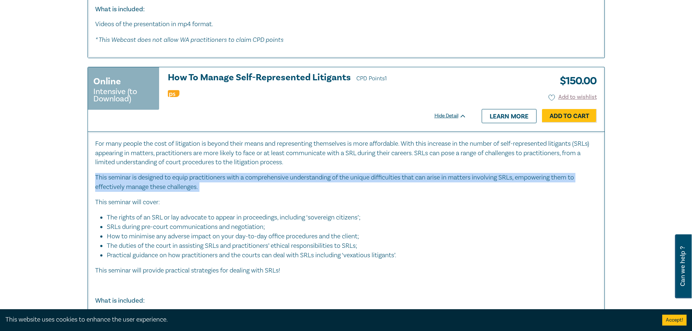
click at [308, 180] on p "This seminar is designed to equip practitioners with a comprehensive understand…" at bounding box center [346, 182] width 502 height 19
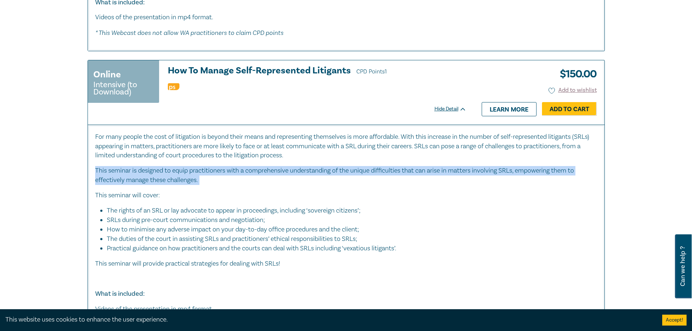
drag, startPoint x: 183, startPoint y: 184, endPoint x: 185, endPoint y: 196, distance: 12.4
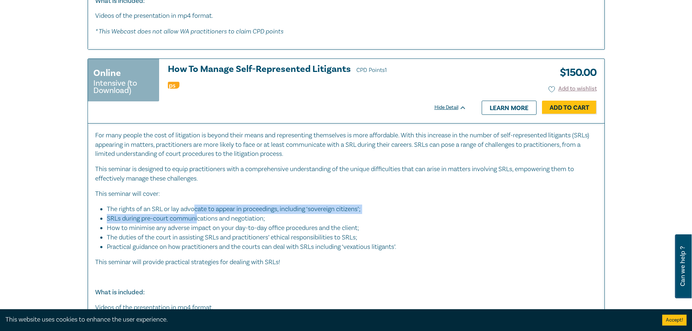
drag, startPoint x: 198, startPoint y: 211, endPoint x: 199, endPoint y: 219, distance: 8.0
click at [198, 218] on ul "The rights of an SRL or lay advocate to appear in proceedings, including ‘sover…" at bounding box center [346, 227] width 502 height 47
click at [199, 219] on li "SRLs during pre-court communications and negotiation;" at bounding box center [348, 218] width 483 height 9
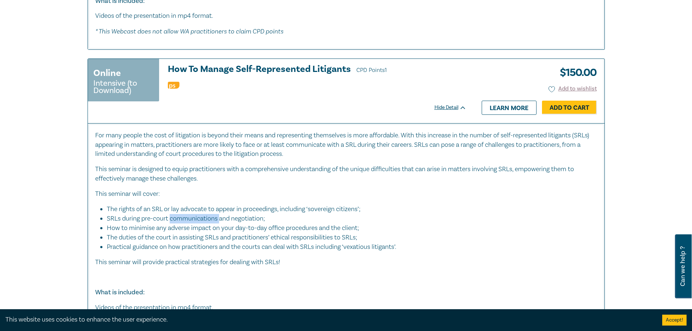
click at [199, 219] on li "SRLs during pre-court communications and negotiation;" at bounding box center [348, 218] width 483 height 9
click at [278, 227] on li "How to minimise any adverse impact on your day-to-day office procedures and the…" at bounding box center [348, 227] width 483 height 9
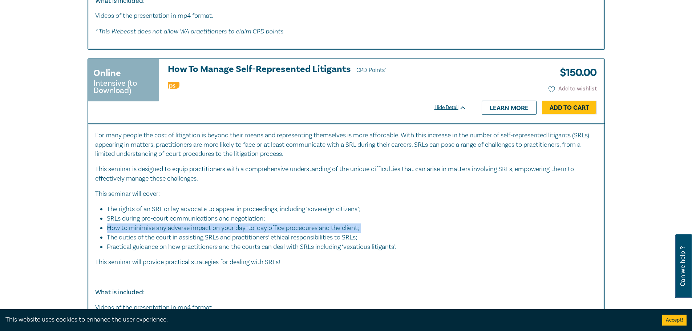
click at [278, 227] on li "How to minimise any adverse impact on your day-to-day office procedures and the…" at bounding box center [348, 227] width 483 height 9
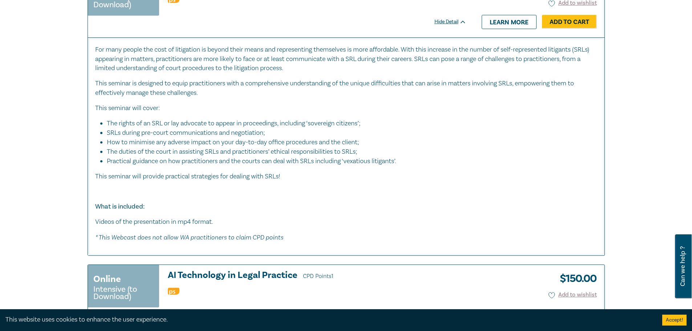
scroll to position [633, 0]
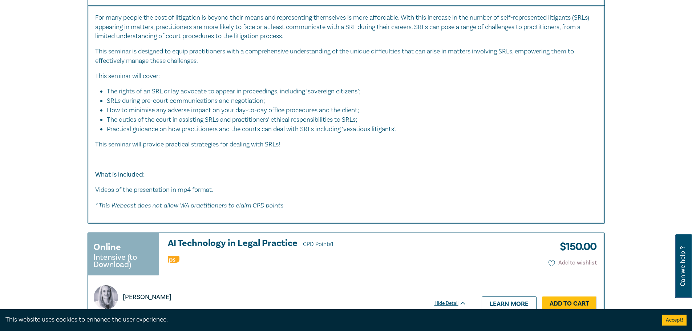
drag, startPoint x: 230, startPoint y: 166, endPoint x: 233, endPoint y: 190, distance: 24.9
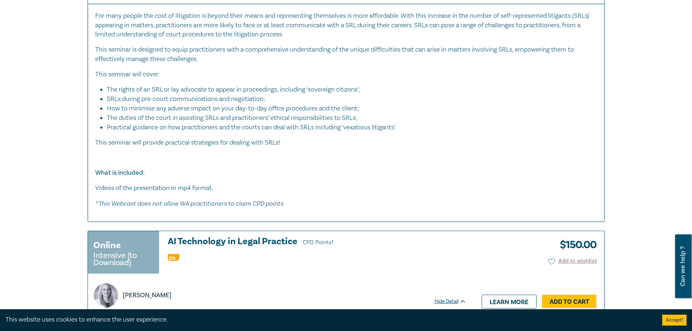
scroll to position [0, 0]
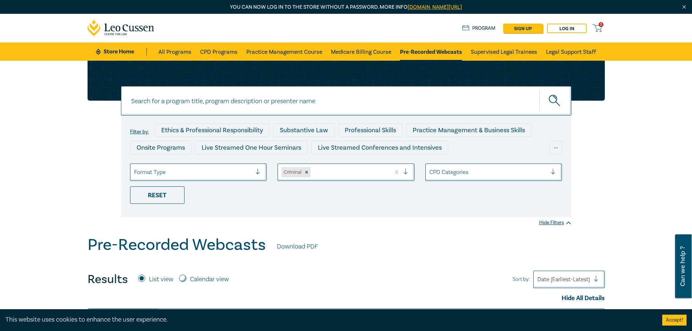
drag, startPoint x: 341, startPoint y: 190, endPoint x: 316, endPoint y: 15, distance: 176.9
click at [374, 53] on link "Medicare Billing Course" at bounding box center [361, 51] width 60 height 18
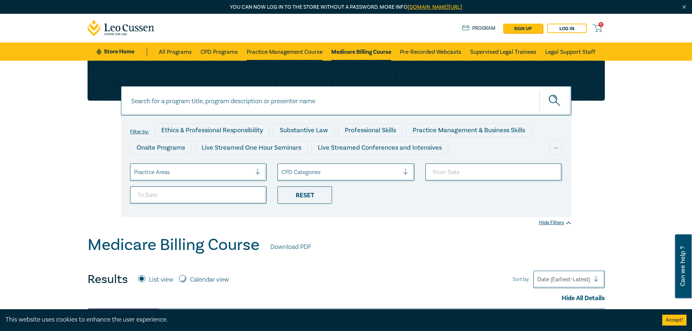
click at [288, 49] on link "Practice Management Course" at bounding box center [285, 51] width 76 height 18
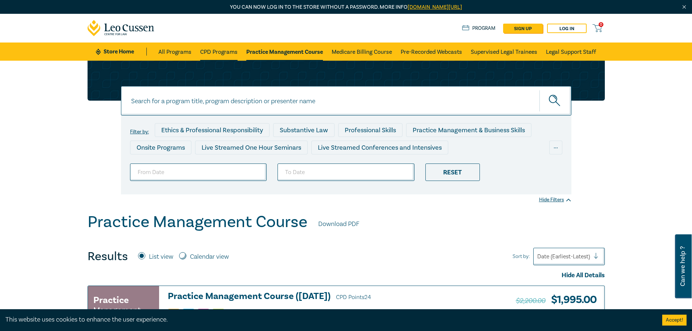
click at [210, 60] on link "CPD Programs" at bounding box center [218, 51] width 37 height 18
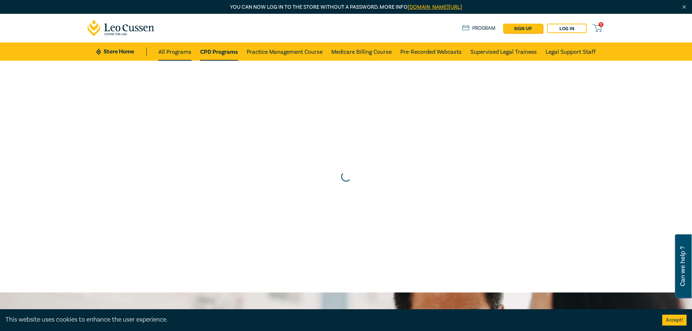
click at [184, 46] on link "All Programs" at bounding box center [174, 51] width 33 height 18
